Goal: Transaction & Acquisition: Download file/media

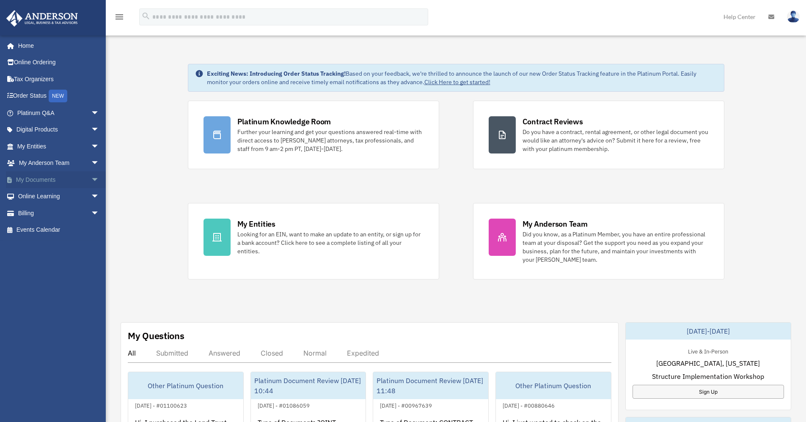
click at [52, 182] on link "My Documents arrow_drop_down" at bounding box center [59, 179] width 106 height 17
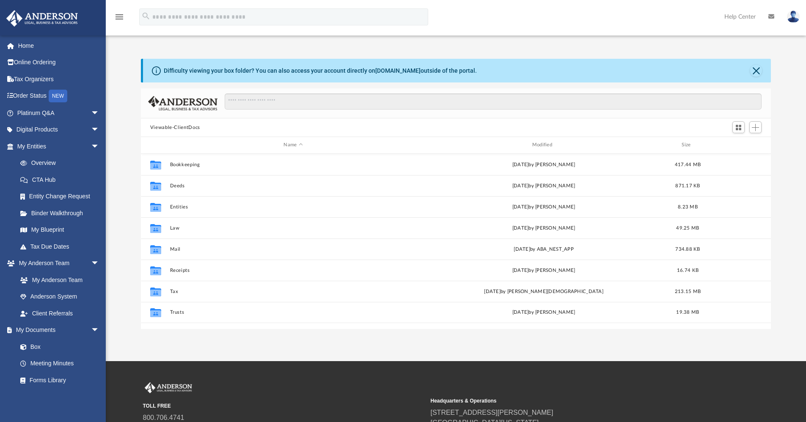
scroll to position [186, 623]
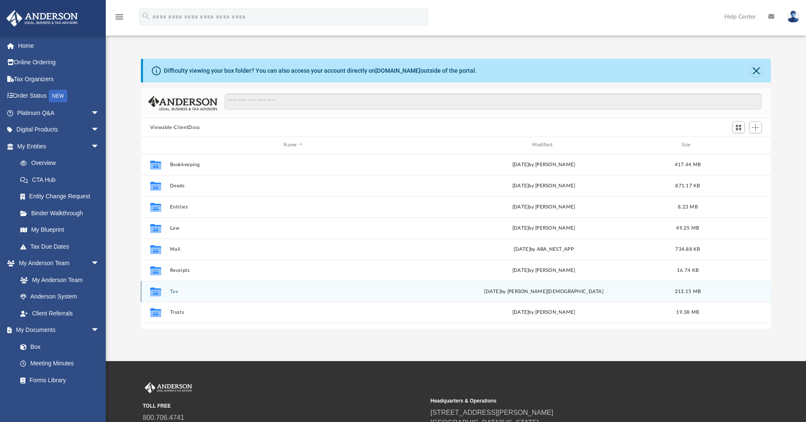
click at [176, 291] on button "Tax" at bounding box center [293, 291] width 247 height 5
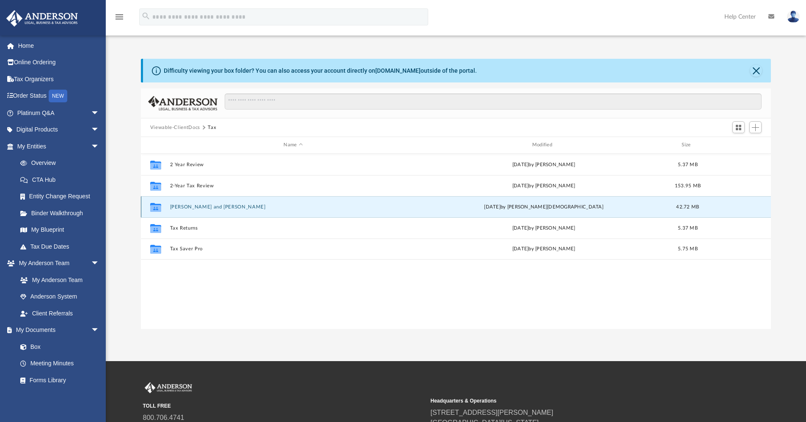
click at [227, 206] on button "[PERSON_NAME] and [PERSON_NAME]" at bounding box center [293, 206] width 247 height 5
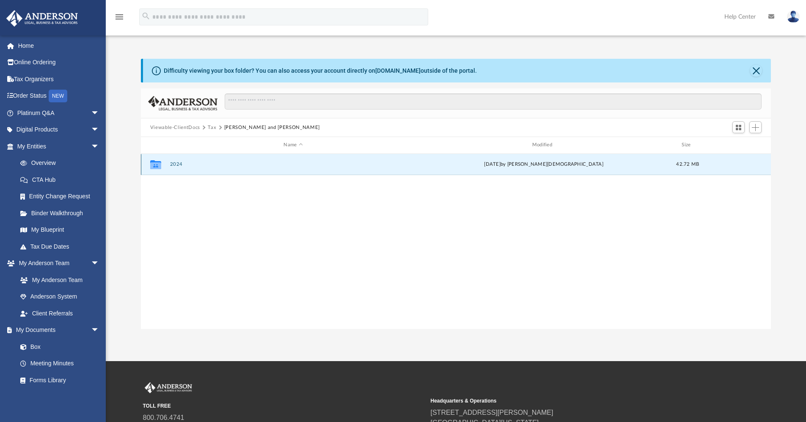
click at [178, 163] on button "2024" at bounding box center [293, 164] width 247 height 5
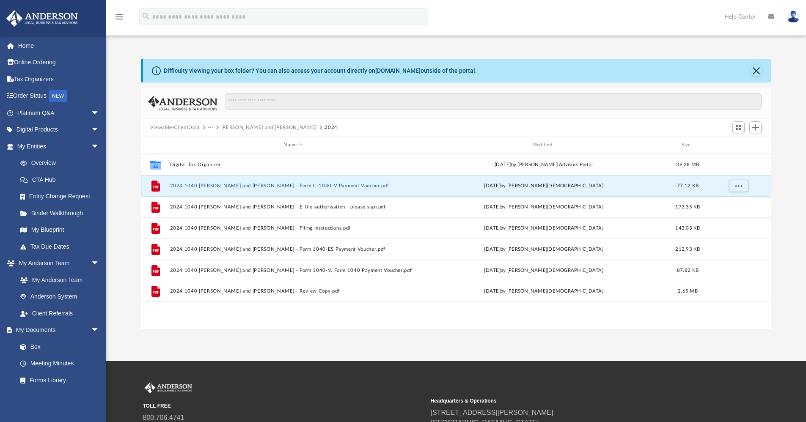
click at [291, 187] on button "2024 1040 [PERSON_NAME] and [PERSON_NAME] - Form IL-1040-V Payment Voucher.pdf" at bounding box center [293, 185] width 247 height 5
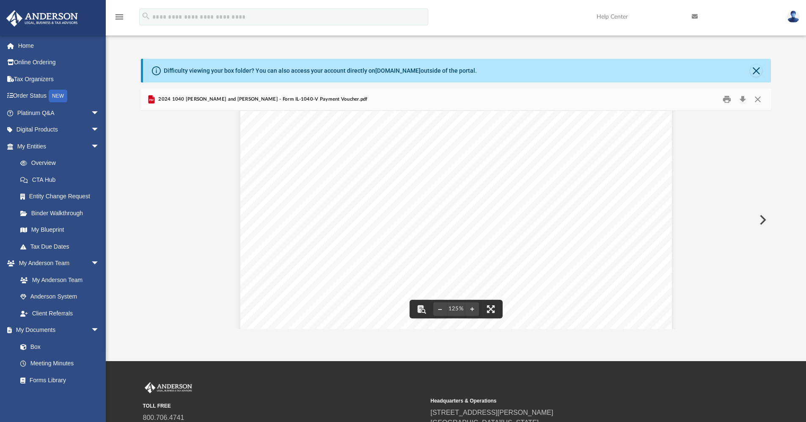
scroll to position [353, 0]
click at [760, 99] on button "Close" at bounding box center [757, 99] width 15 height 13
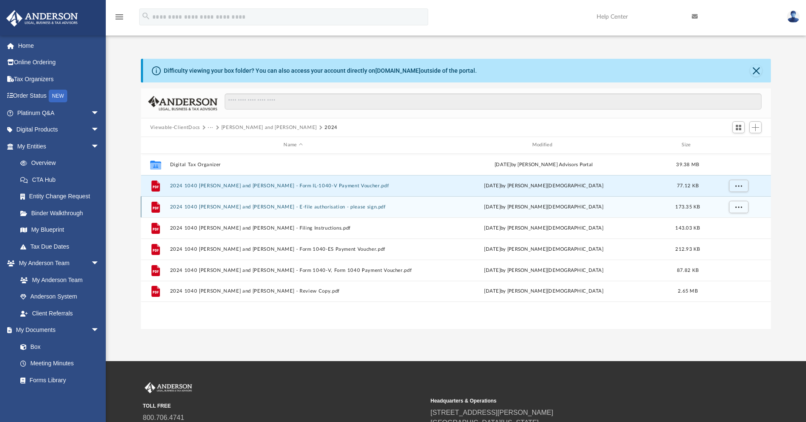
scroll to position [42, 0]
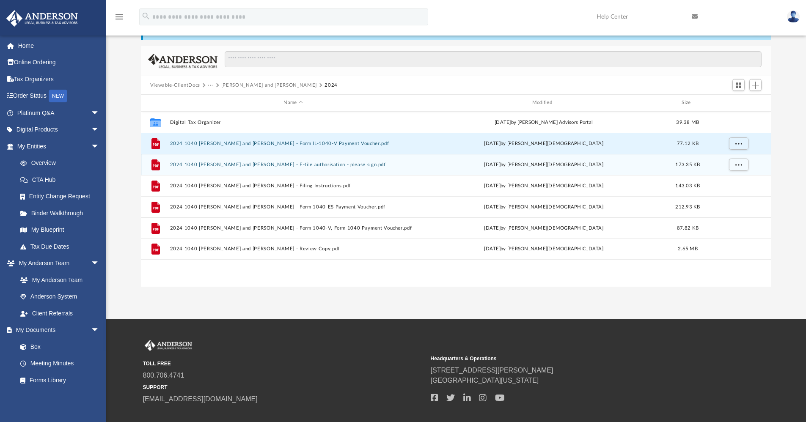
click at [350, 164] on button "2024 1040 [PERSON_NAME] and [PERSON_NAME] - E-file authorisation - please sign.…" at bounding box center [293, 164] width 247 height 5
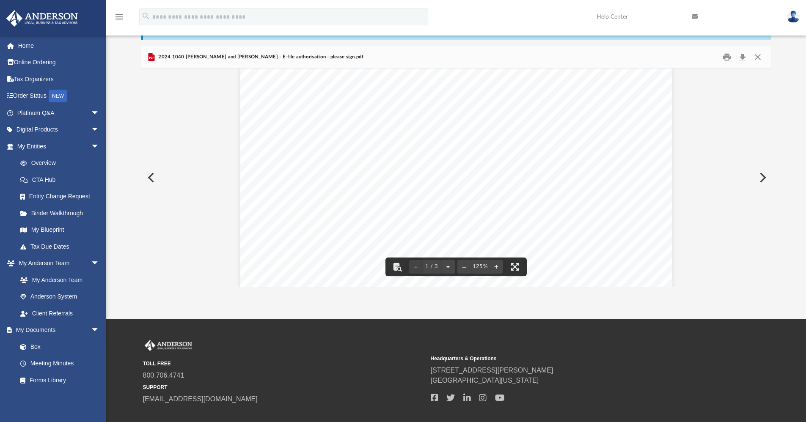
scroll to position [85, 0]
click at [757, 56] on button "Close" at bounding box center [757, 57] width 15 height 13
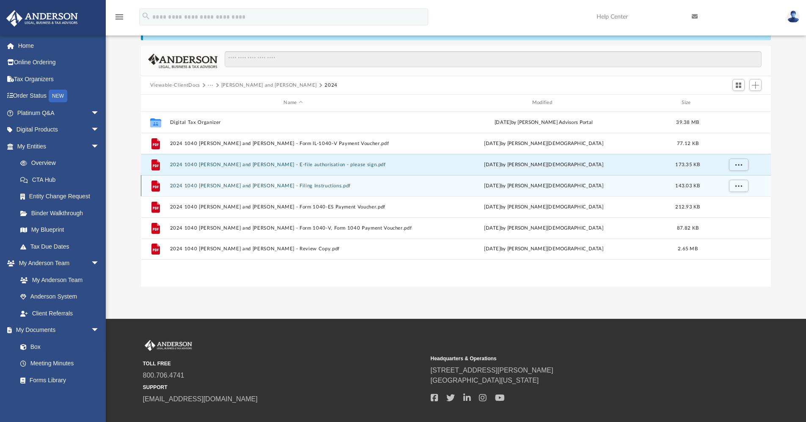
click at [324, 184] on button "2024 1040 [PERSON_NAME] and [PERSON_NAME] - Filing Instructions.pdf" at bounding box center [293, 185] width 247 height 5
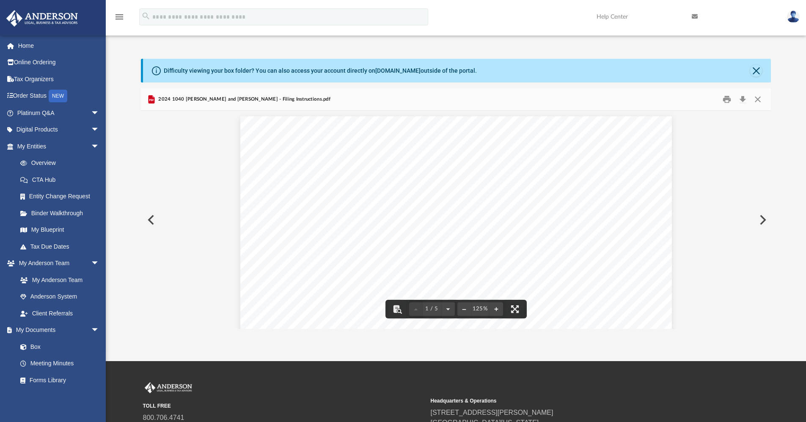
scroll to position [0, 0]
click at [755, 101] on button "Close" at bounding box center [757, 99] width 15 height 13
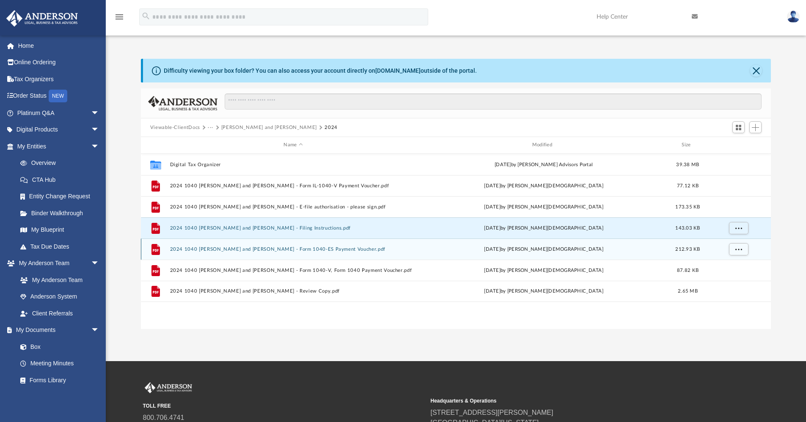
click at [322, 247] on button "2024 1040 [PERSON_NAME] and [PERSON_NAME] - Form 1040-ES Payment Voucher.pdf" at bounding box center [293, 249] width 247 height 5
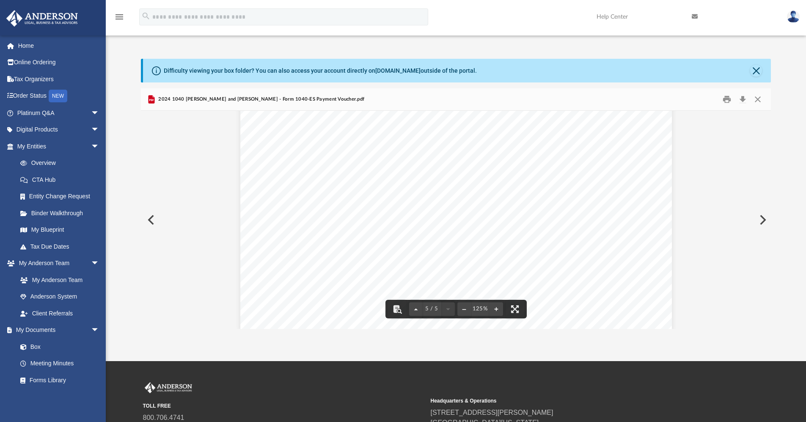
scroll to position [2636, 0]
click at [754, 99] on button "Close" at bounding box center [757, 99] width 15 height 13
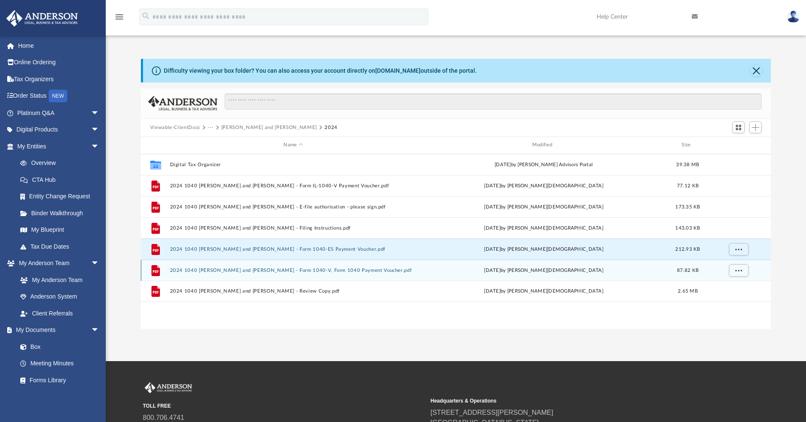
click at [354, 269] on button "2024 1040 [PERSON_NAME] and [PERSON_NAME] - Form 1040-V, Form 1040 Payment Vouc…" at bounding box center [293, 270] width 247 height 5
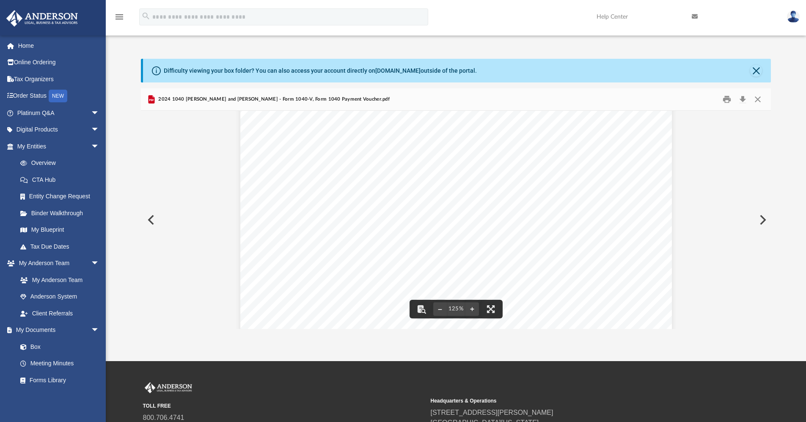
scroll to position [0, 0]
click at [757, 100] on button "Close" at bounding box center [757, 99] width 15 height 13
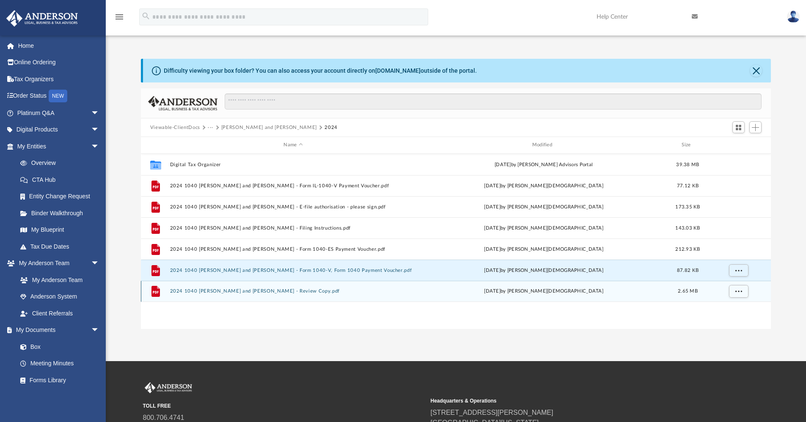
click at [315, 292] on button "2024 1040 [PERSON_NAME] and [PERSON_NAME] - Review Copy.pdf" at bounding box center [293, 290] width 247 height 5
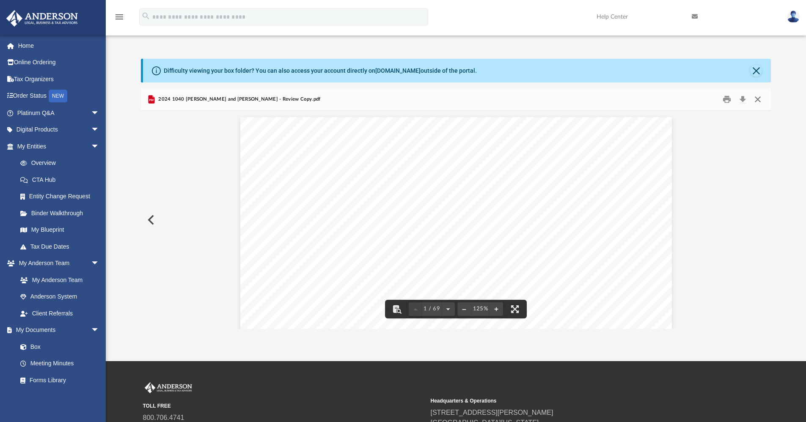
click at [757, 99] on button "Close" at bounding box center [757, 99] width 15 height 13
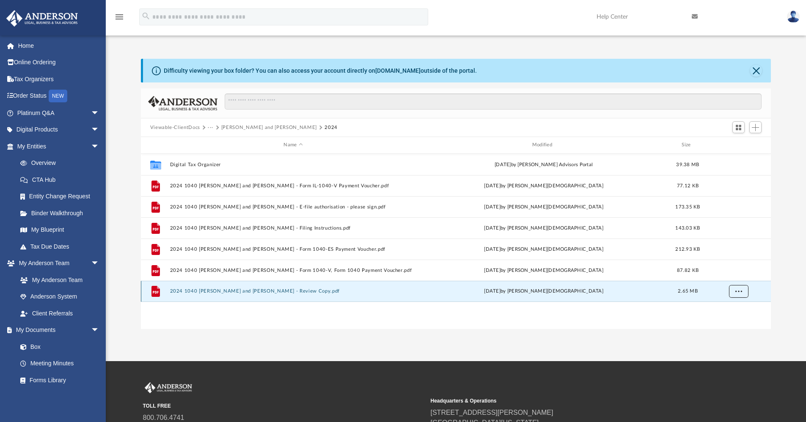
click at [736, 289] on span "More options" at bounding box center [738, 291] width 7 height 5
click at [724, 321] on li "Download" at bounding box center [730, 321] width 25 height 9
click at [221, 137] on div at bounding box center [456, 137] width 630 height 1
click at [209, 125] on button "···" at bounding box center [210, 128] width 5 height 8
click at [219, 140] on li "Tax" at bounding box center [216, 142] width 8 height 9
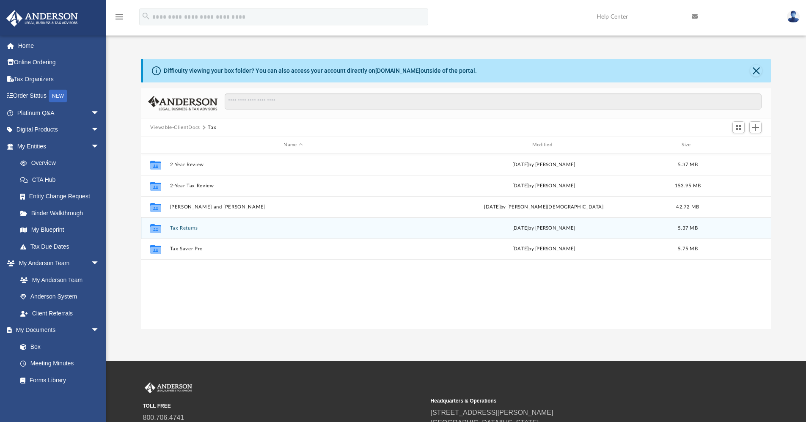
click at [190, 225] on button "Tax Returns" at bounding box center [293, 227] width 247 height 5
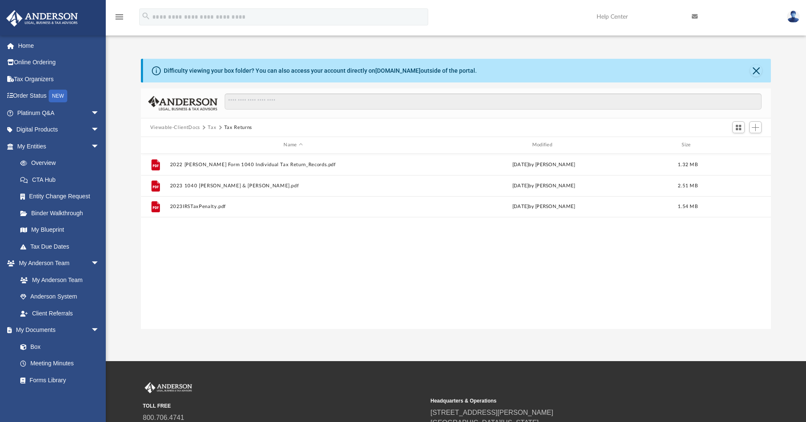
click at [214, 127] on button "Tax" at bounding box center [212, 128] width 8 height 8
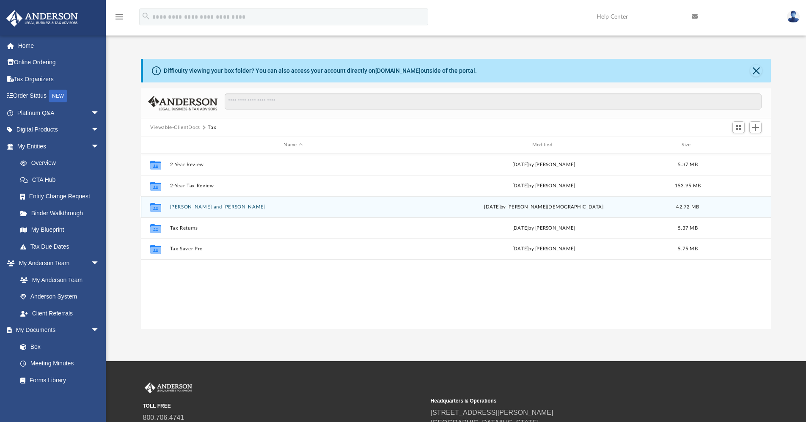
click at [213, 205] on button "[PERSON_NAME] and [PERSON_NAME]" at bounding box center [293, 206] width 247 height 5
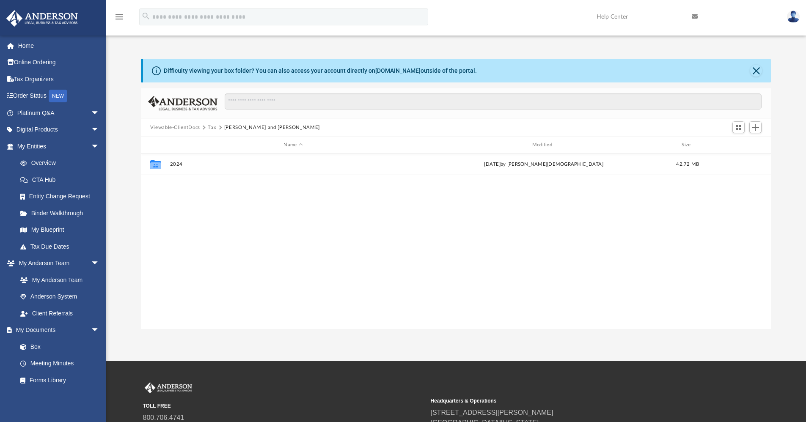
click at [212, 127] on button "Tax" at bounding box center [212, 128] width 8 height 8
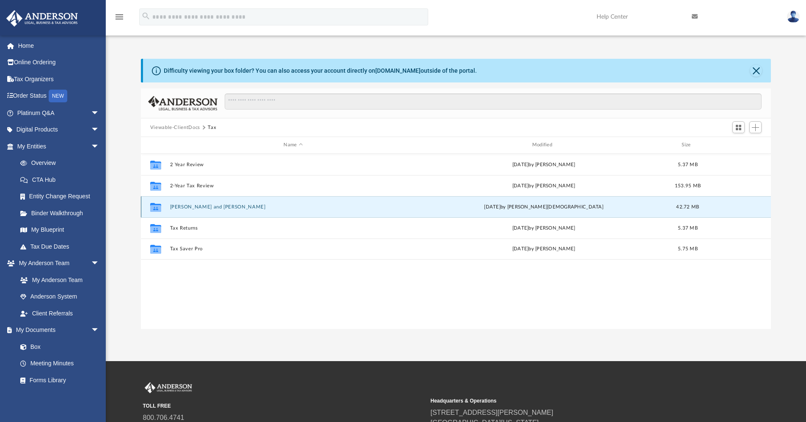
drag, startPoint x: 268, startPoint y: 208, endPoint x: 232, endPoint y: 208, distance: 36.4
click at [232, 208] on button "[PERSON_NAME] and [PERSON_NAME]" at bounding box center [293, 206] width 247 height 5
click at [233, 207] on div "Collaborated Folder 2 Year Review [DATE] by [PERSON_NAME] 5.37 MB Collaborated …" at bounding box center [456, 241] width 630 height 175
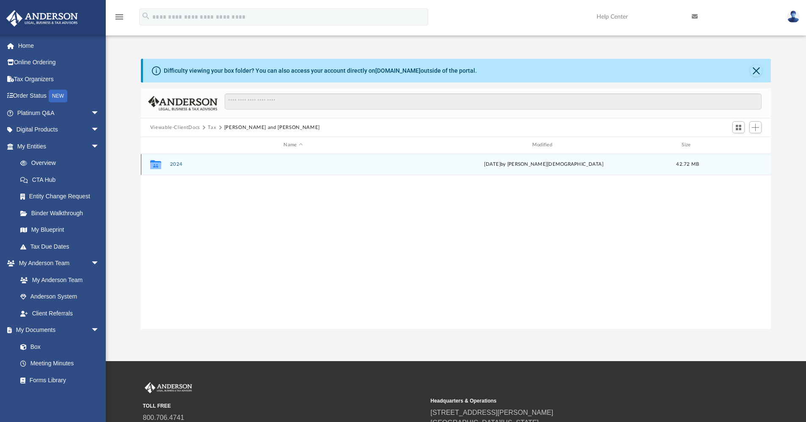
click at [178, 163] on button "2024" at bounding box center [293, 164] width 247 height 5
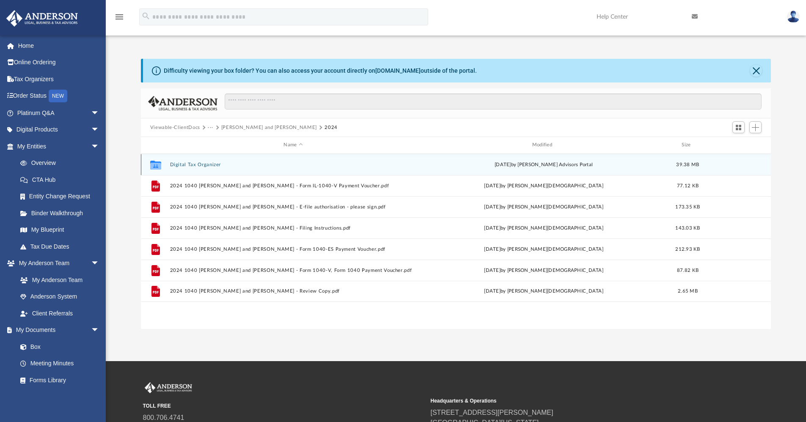
click at [181, 164] on button "Digital Tax Organizer" at bounding box center [293, 164] width 247 height 5
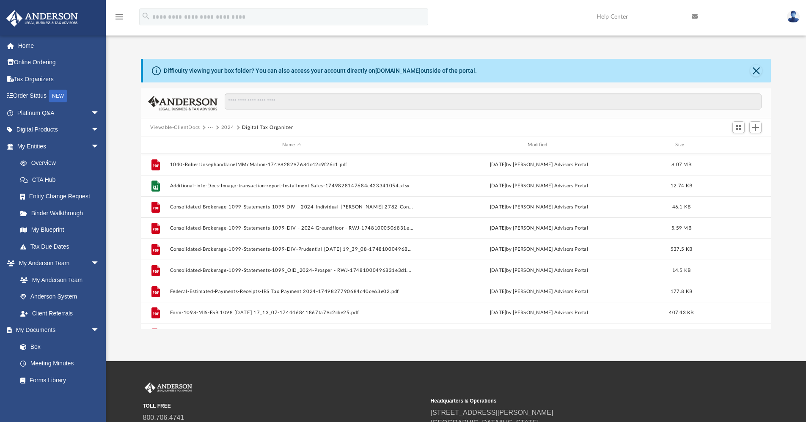
click at [226, 123] on div "Viewable-ClientDocs ··· 2024 Digital Tax Organizer" at bounding box center [456, 127] width 630 height 19
click at [226, 129] on button "2024" at bounding box center [227, 128] width 13 height 8
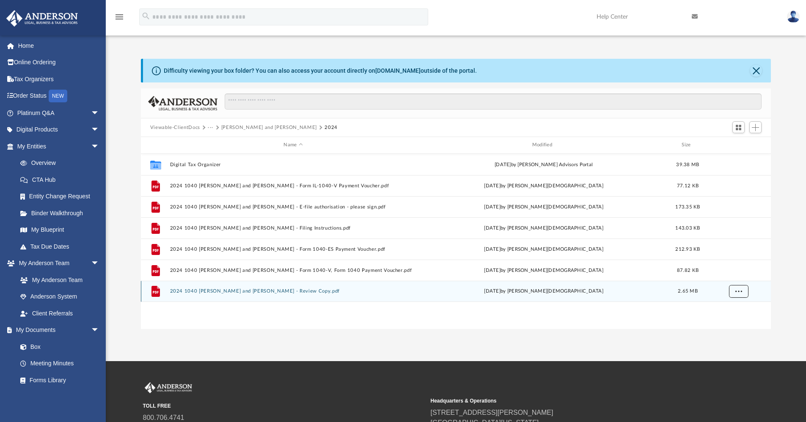
click at [741, 291] on span "More options" at bounding box center [738, 291] width 7 height 5
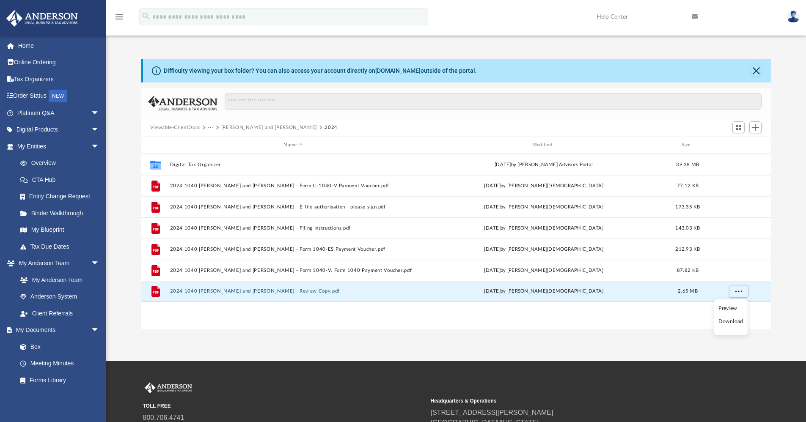
click at [729, 323] on li "Download" at bounding box center [730, 321] width 25 height 9
